Goal: Transaction & Acquisition: Purchase product/service

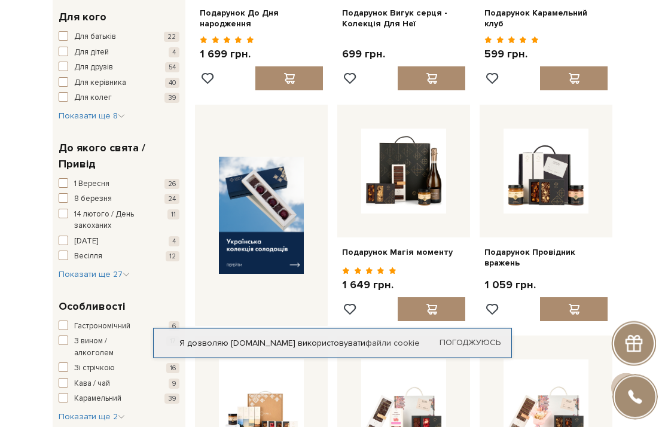
scroll to position [343, 0]
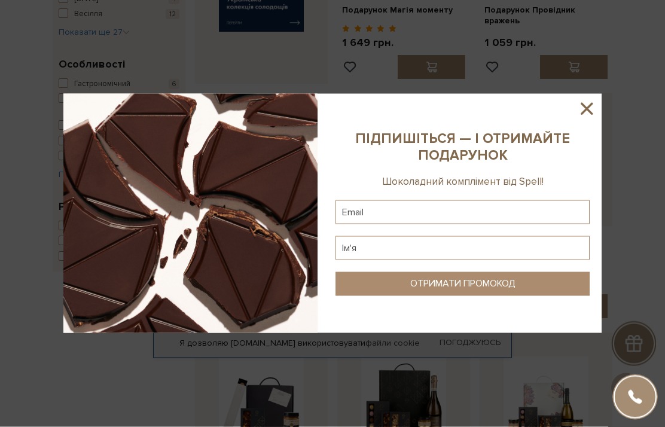
click at [581, 119] on icon at bounding box center [587, 109] width 20 height 20
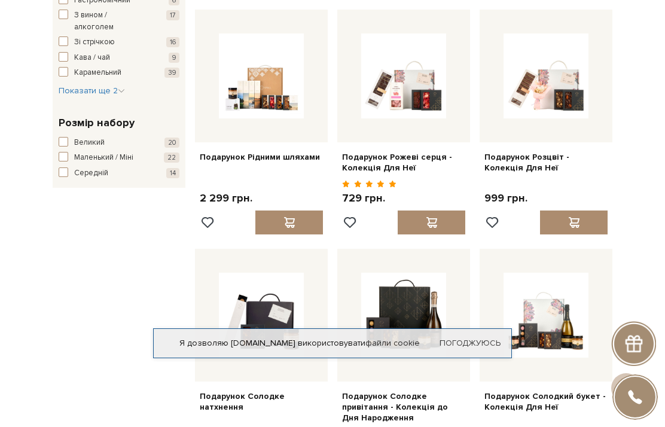
scroll to position [652, 0]
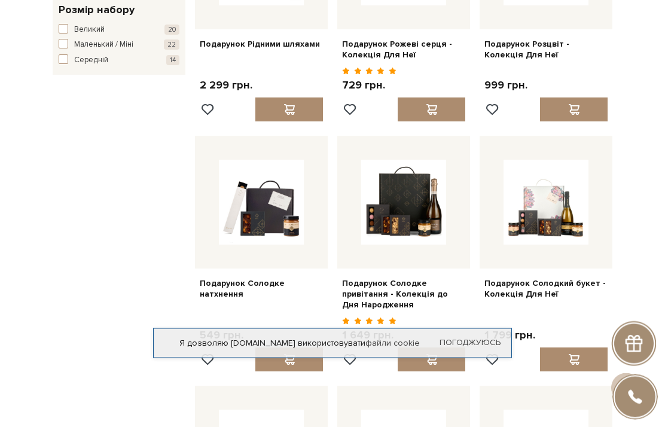
scroll to position [760, 0]
click at [630, 204] on div "Головна Вся продукція Подарункові набори Готові подарункові набори Фільтри За з…" at bounding box center [332, 402] width 665 height 2146
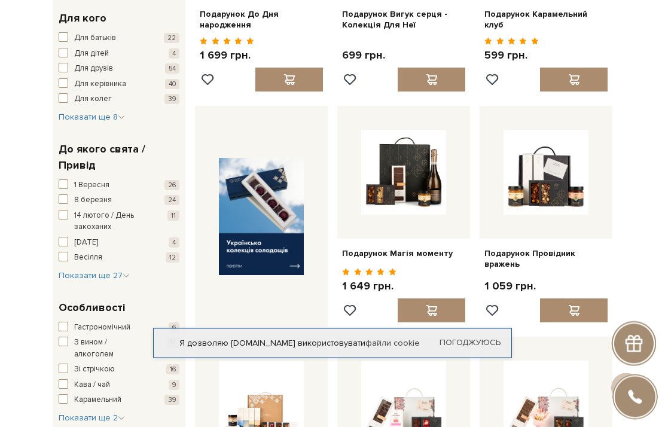
scroll to position [319, 0]
click at [111, 270] on span "Показати ще 27" at bounding box center [94, 275] width 71 height 10
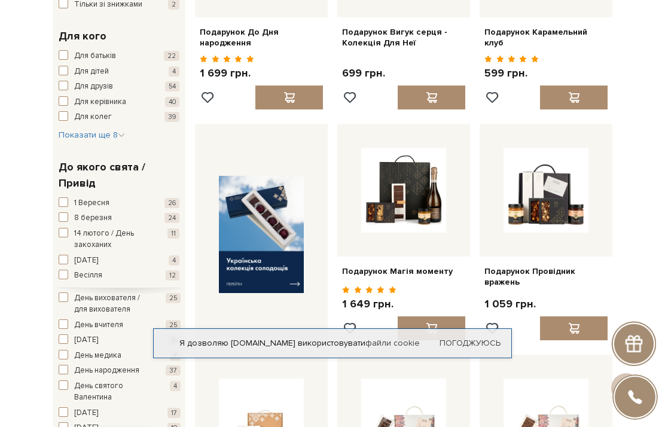
scroll to position [65, 0]
click at [67, 363] on button "День народження 37" at bounding box center [120, 369] width 122 height 12
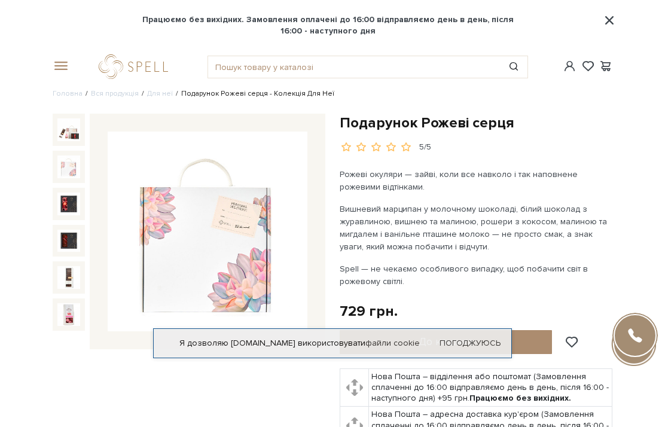
click at [63, 176] on img at bounding box center [68, 166] width 23 height 23
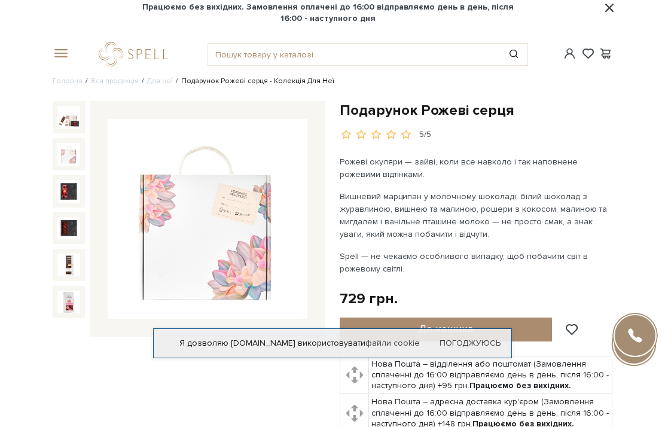
scroll to position [16, 0]
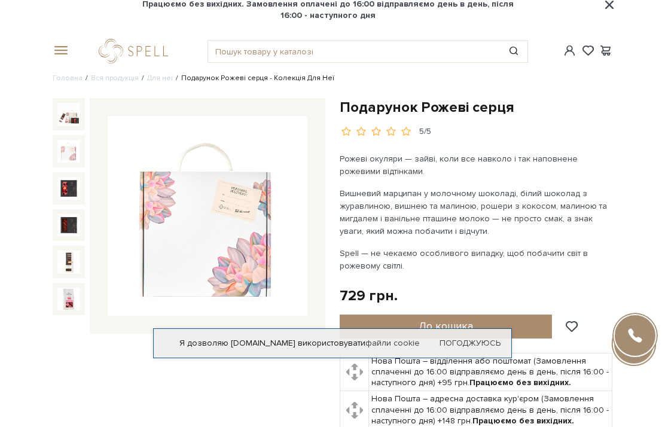
click at [486, 330] on button "До кошика" at bounding box center [446, 327] width 212 height 24
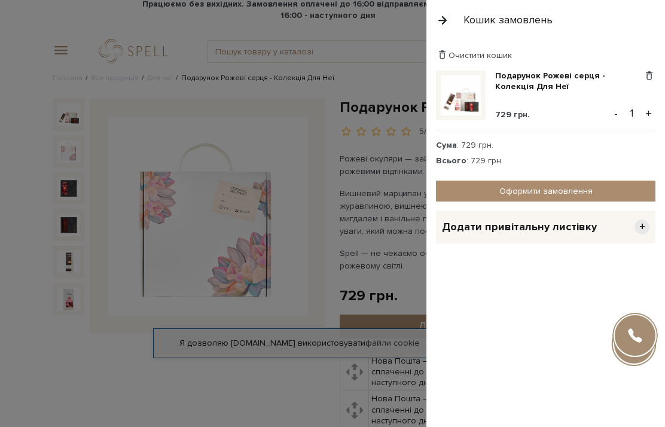
click at [322, 216] on div at bounding box center [332, 213] width 665 height 427
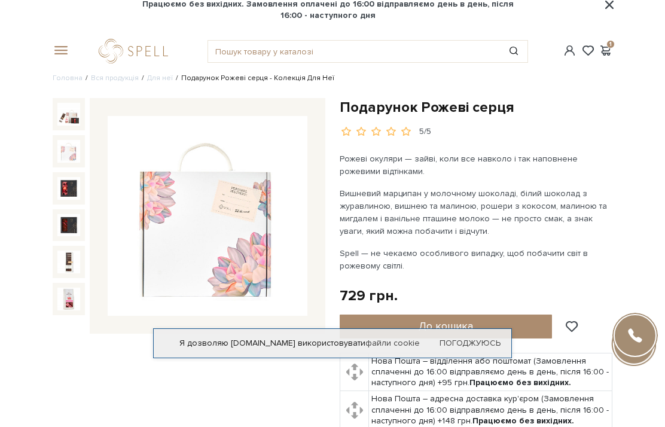
scroll to position [0, 0]
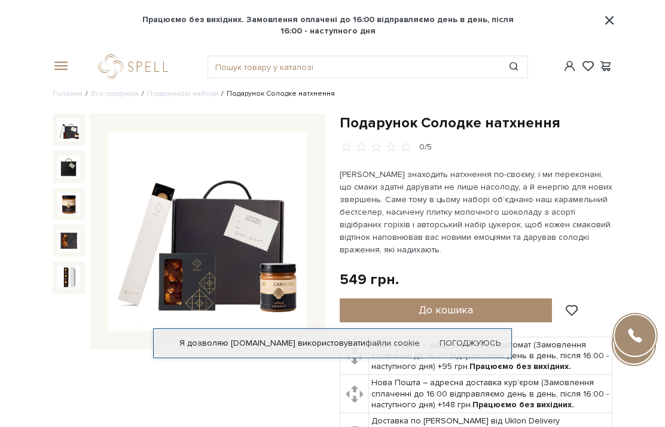
scroll to position [48, 0]
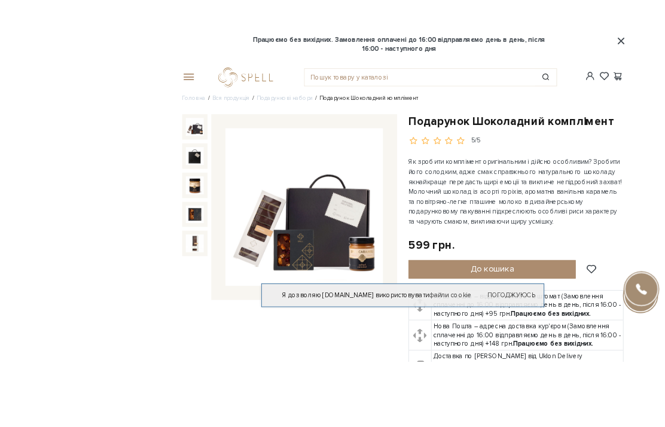
scroll to position [21, 0]
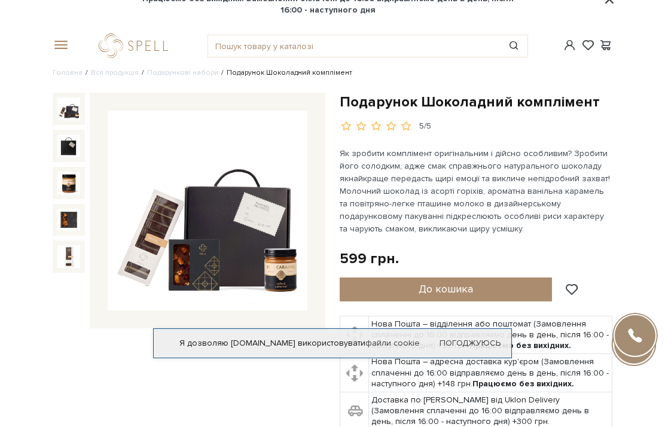
click at [65, 219] on img at bounding box center [68, 220] width 23 height 23
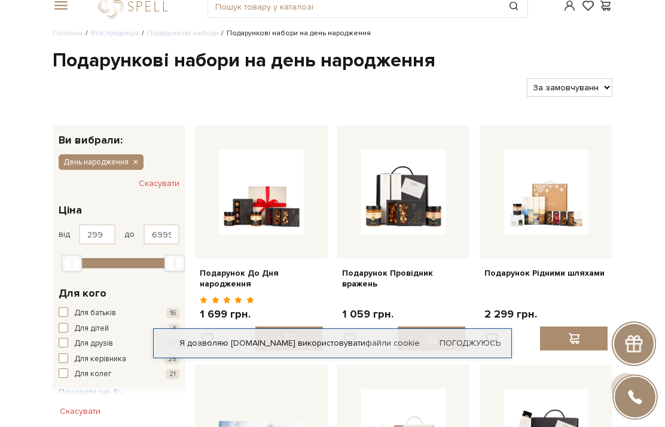
scroll to position [60, 0]
click at [602, 87] on select "За замовчуванням За Ціною (зростання) За Ціною (зменшення) Новинки За популярні…" at bounding box center [570, 87] width 86 height 19
select select "[URL][DOMAIN_NAME]"
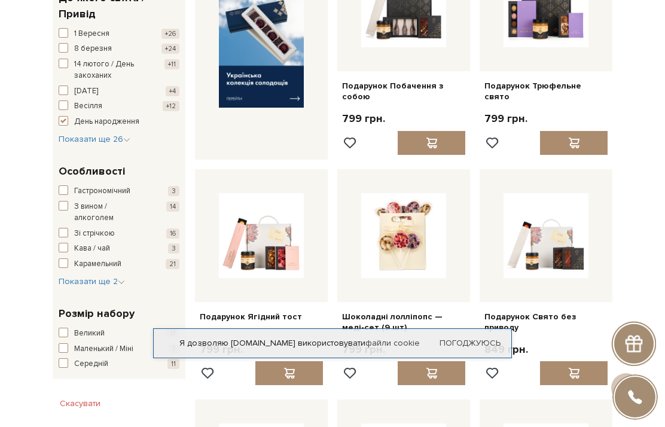
scroll to position [503, 0]
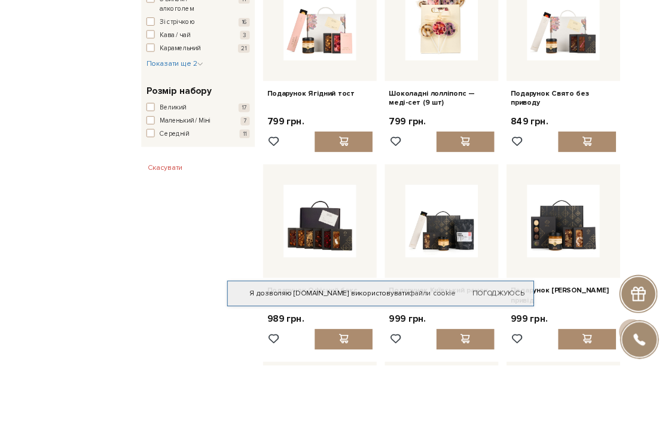
scroll to position [711, 0]
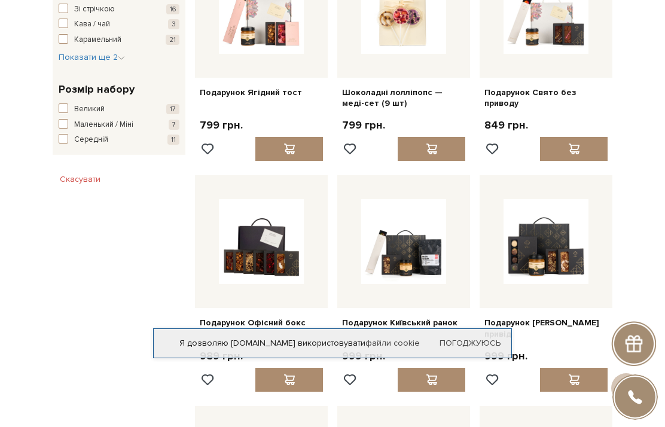
click at [645, 230] on div "Головна Вся продукція Подарункові набори Подарункові набори на день народження …" at bounding box center [332, 370] width 665 height 1986
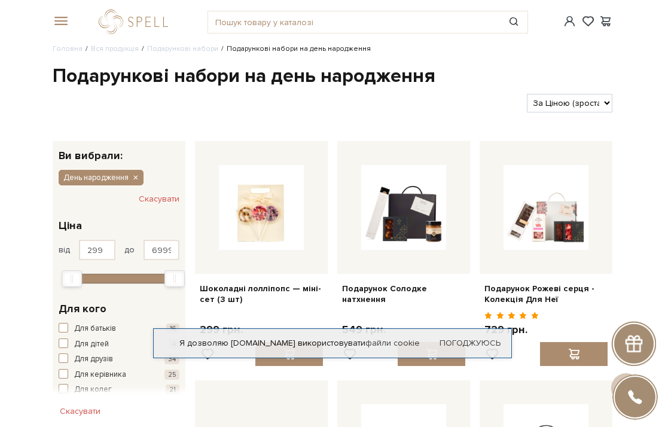
scroll to position [26, 0]
